Goal: Find contact information: Find contact information

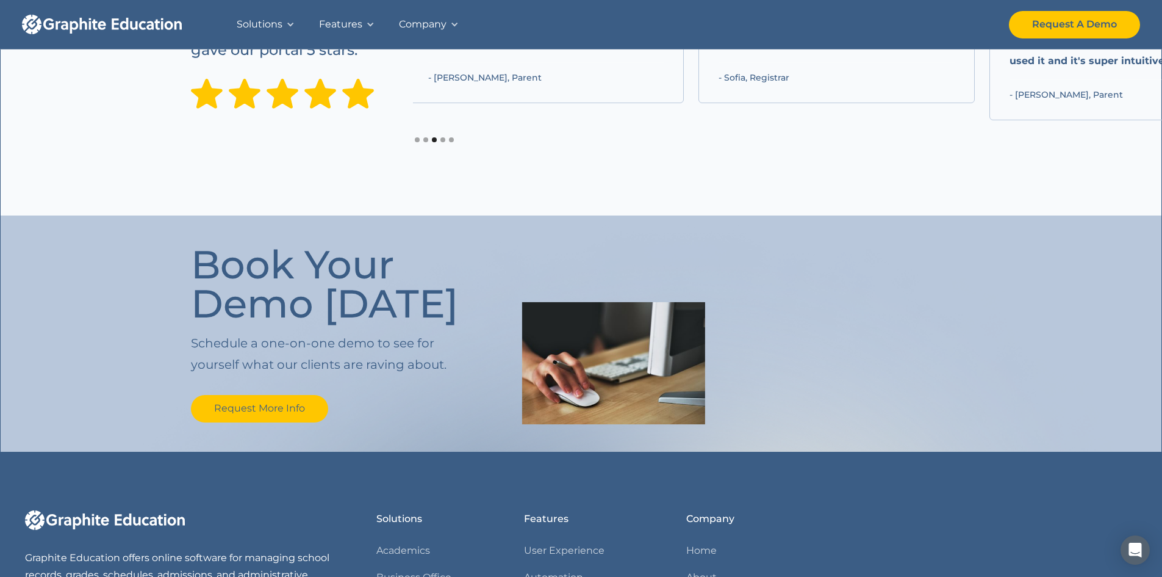
scroll to position [1281, 0]
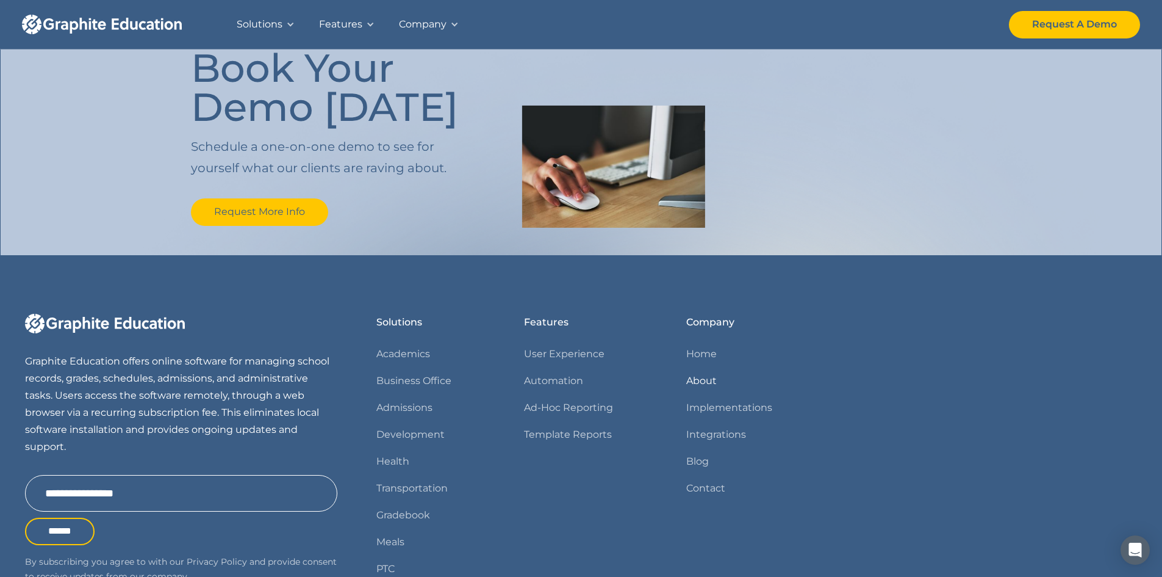
click at [690, 378] on link "About" at bounding box center [701, 380] width 31 height 17
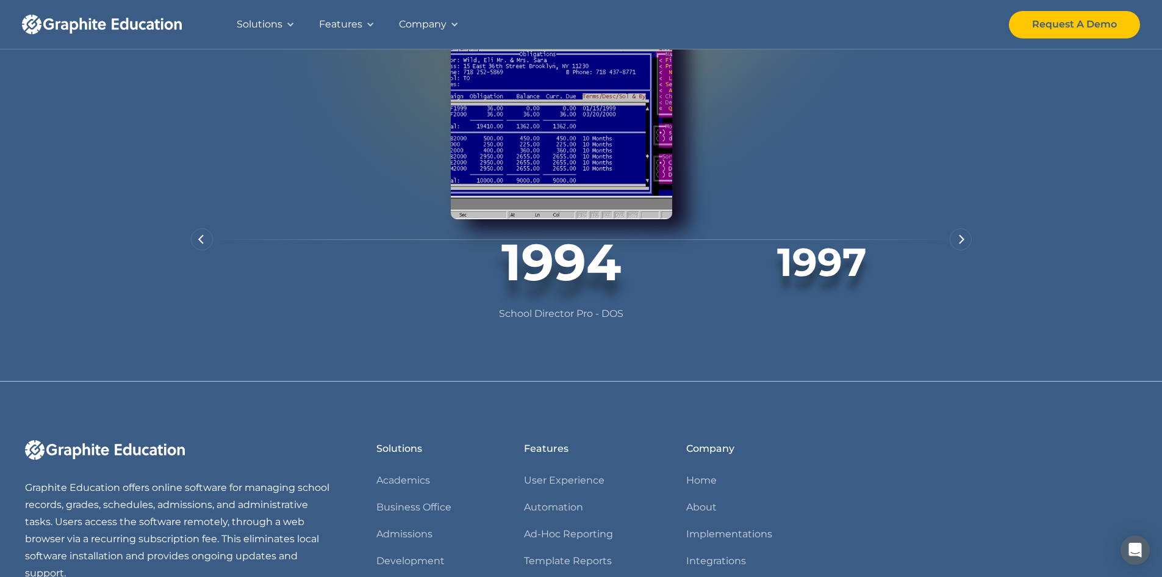
scroll to position [980, 0]
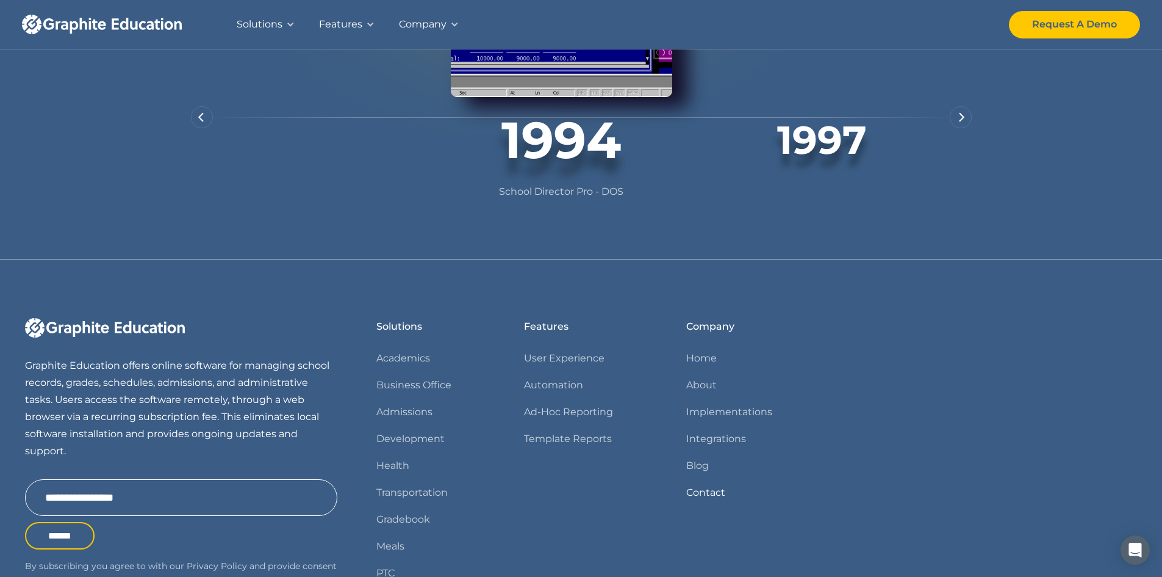
click at [691, 501] on link "Contact" at bounding box center [705, 492] width 39 height 17
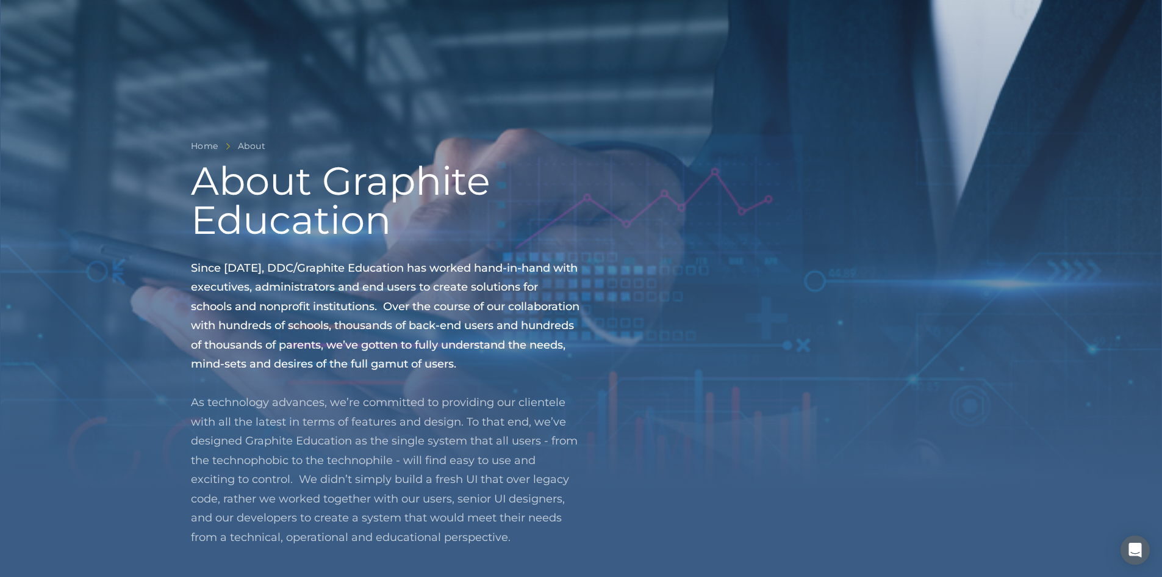
scroll to position [980, 0]
